Goal: Find specific page/section: Find specific page/section

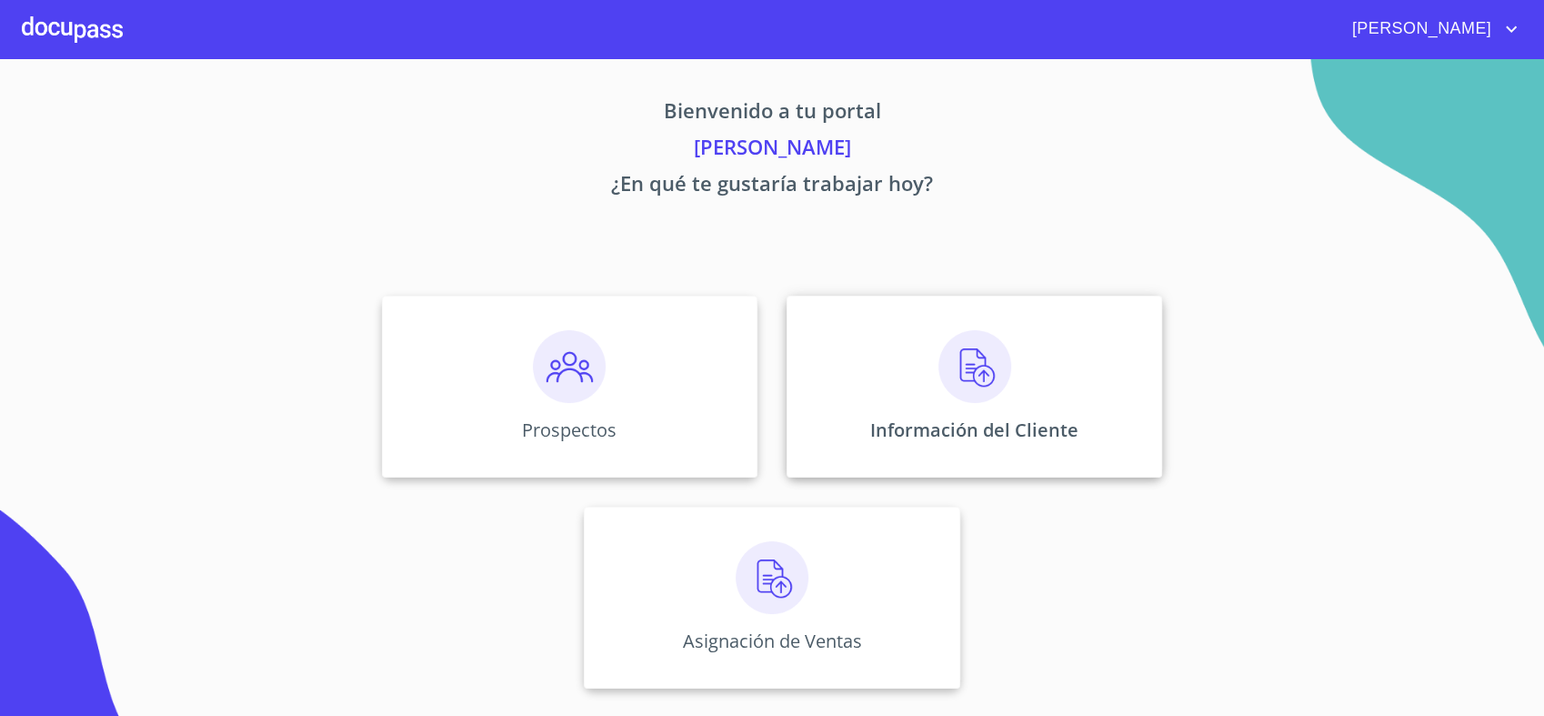
click at [874, 394] on div "Información del Cliente" at bounding box center [973, 386] width 375 height 182
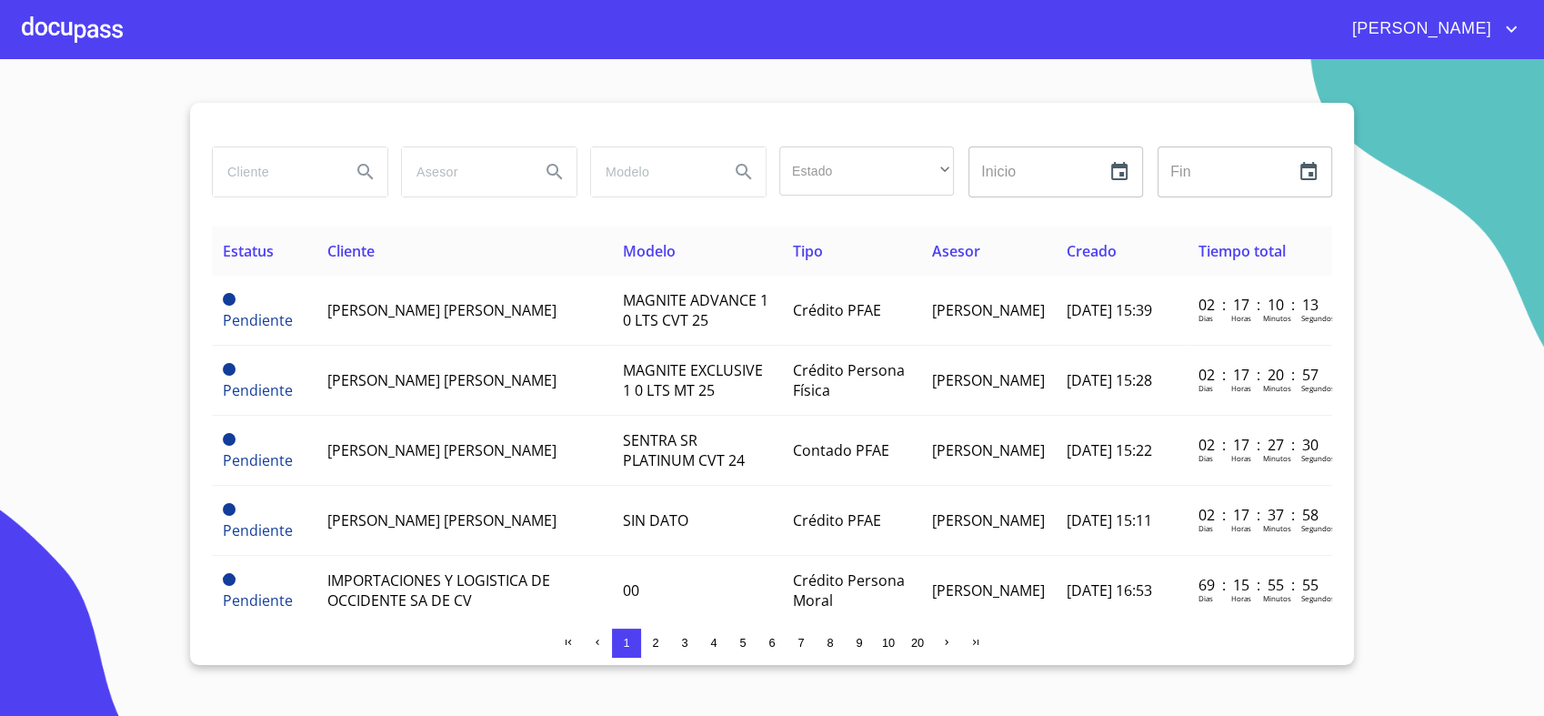
click at [296, 165] on input "search" at bounding box center [275, 171] width 124 height 49
type input "[PERSON_NAME]"
click at [359, 168] on icon "Search" at bounding box center [366, 172] width 22 height 22
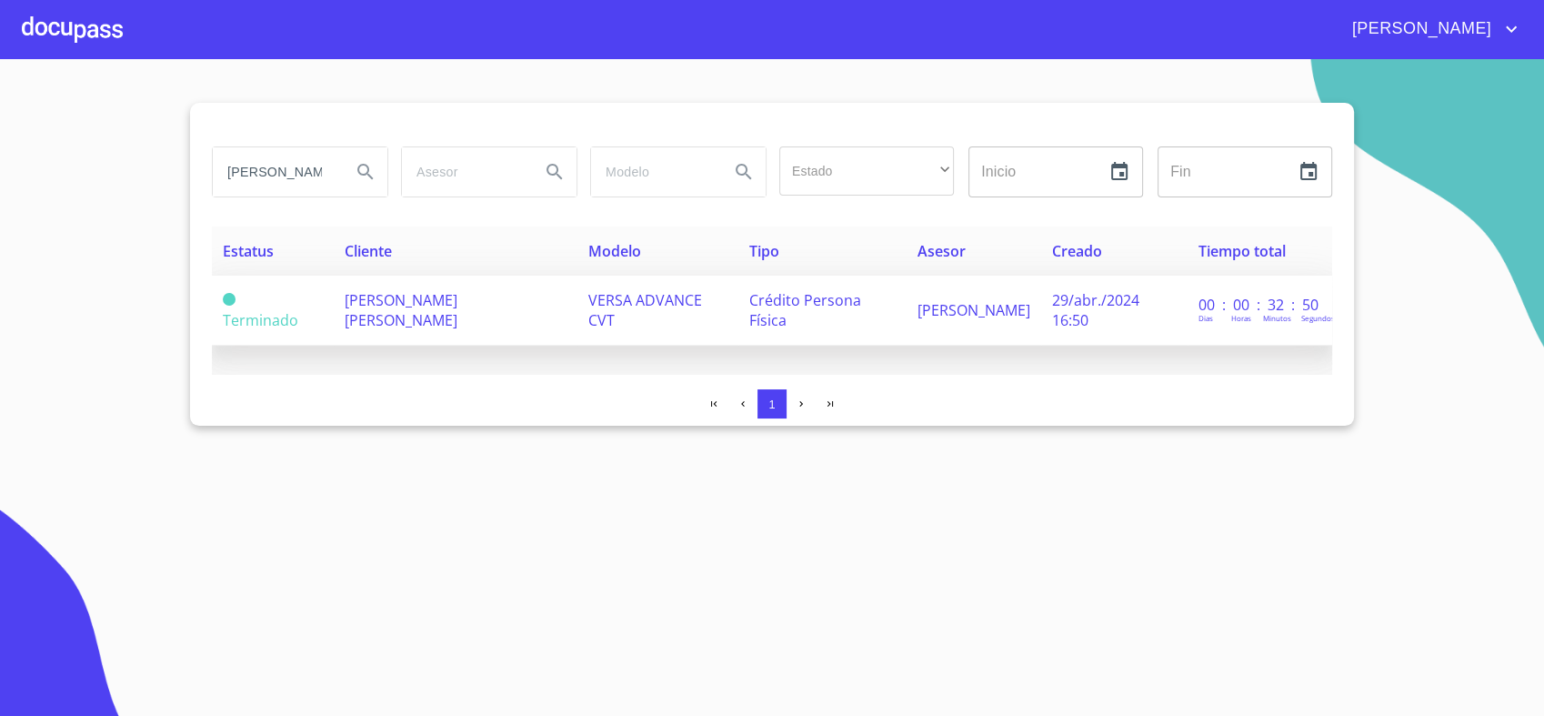
click at [588, 313] on span "VERSA ADVANCE CVT" at bounding box center [645, 310] width 114 height 40
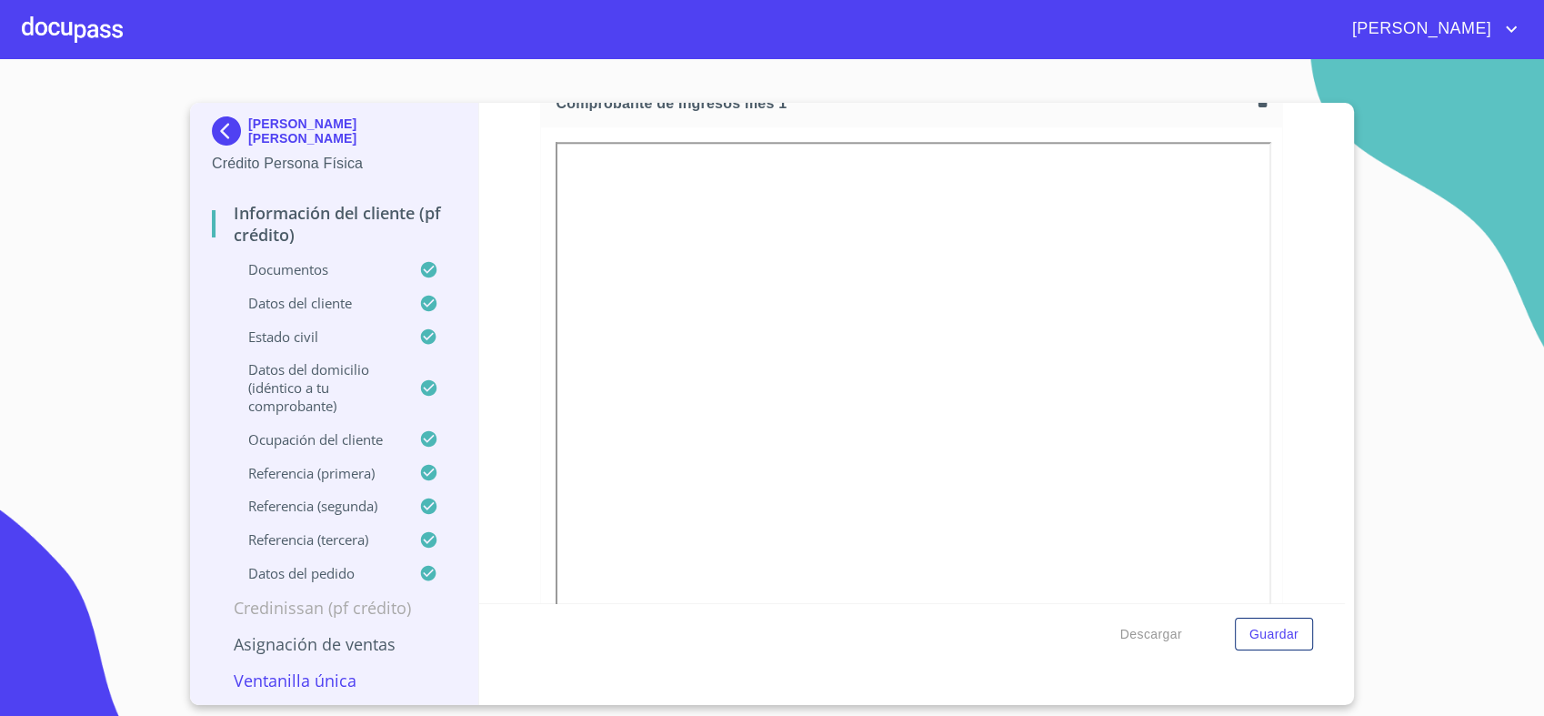
scroll to position [1942, 0]
